Goal: Use online tool/utility

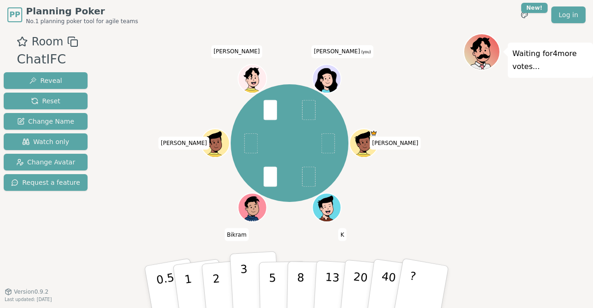
click at [240, 285] on button "3" at bounding box center [255, 287] width 51 height 72
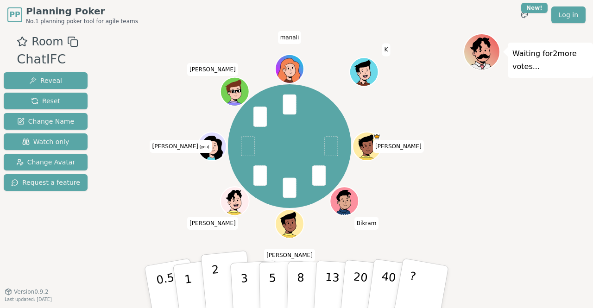
click at [222, 286] on button "2" at bounding box center [227, 288] width 53 height 74
